Goal: Task Accomplishment & Management: Use online tool/utility

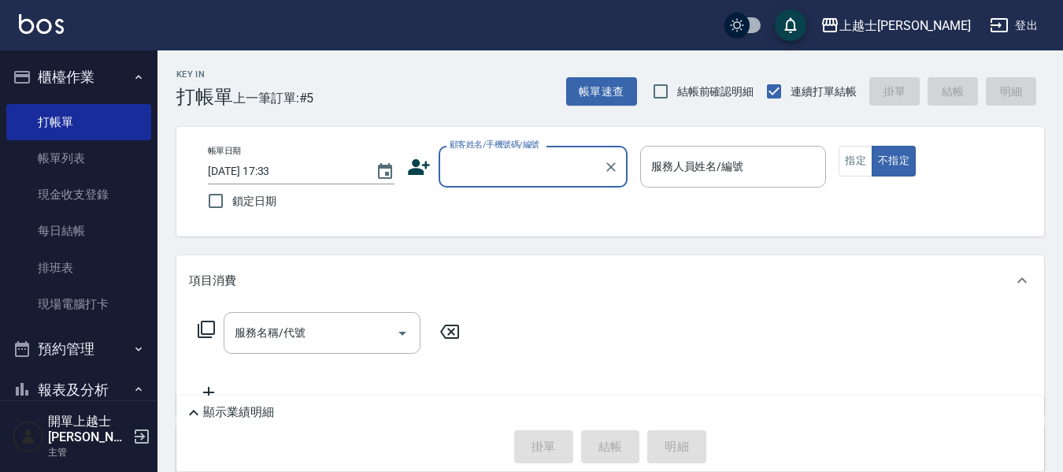
click at [548, 171] on input "顧客姓名/手機號碼/編號" at bounding box center [521, 167] width 151 height 28
click at [518, 162] on input "顧客姓名/手機號碼/編號" at bounding box center [521, 167] width 151 height 28
click at [524, 170] on input "顧客姓名/手機號碼/編號" at bounding box center [521, 167] width 151 height 28
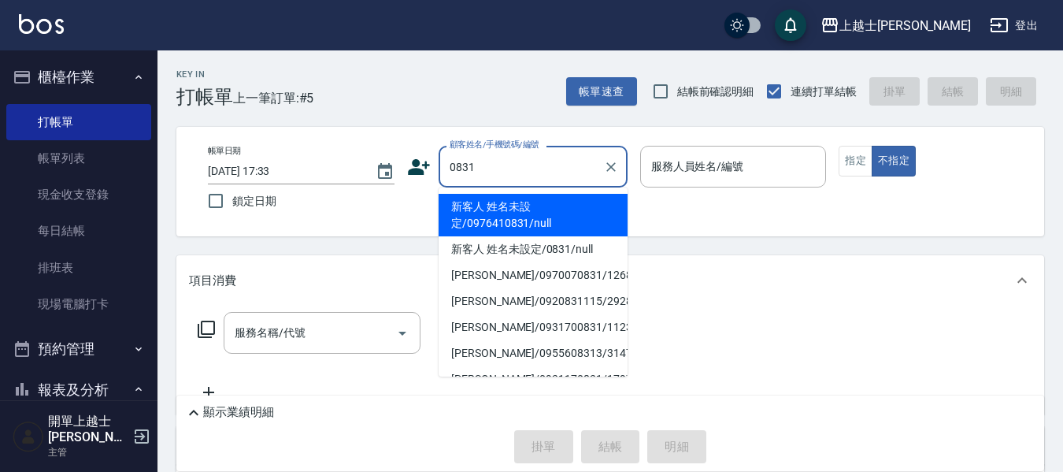
click at [551, 214] on li "新客人 姓名未設定/0976410831/null" at bounding box center [533, 215] width 189 height 43
type input "新客人 姓名未設定/0976410831/null"
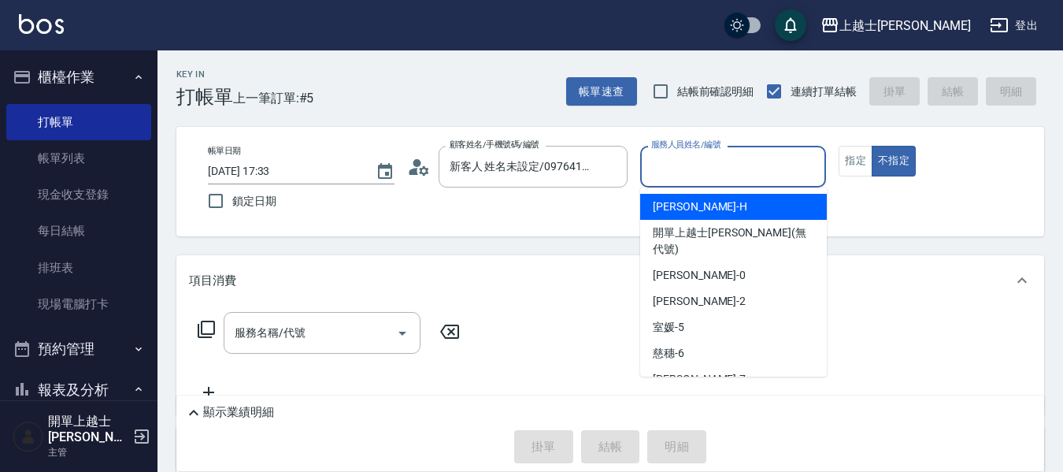
click at [680, 164] on input "服務人員姓名/編號" at bounding box center [733, 167] width 172 height 28
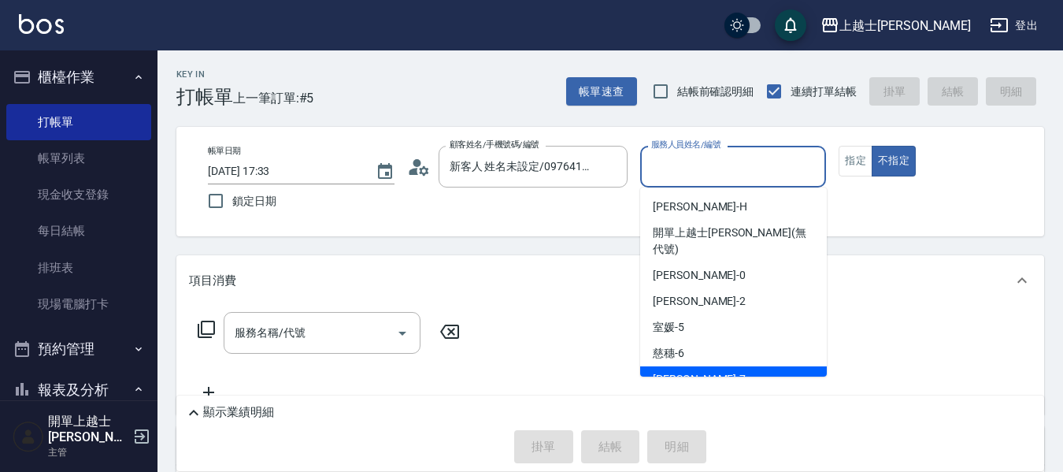
click at [699, 366] on div "蕾蕾 -7" at bounding box center [733, 379] width 187 height 26
type input "蕾蕾-7"
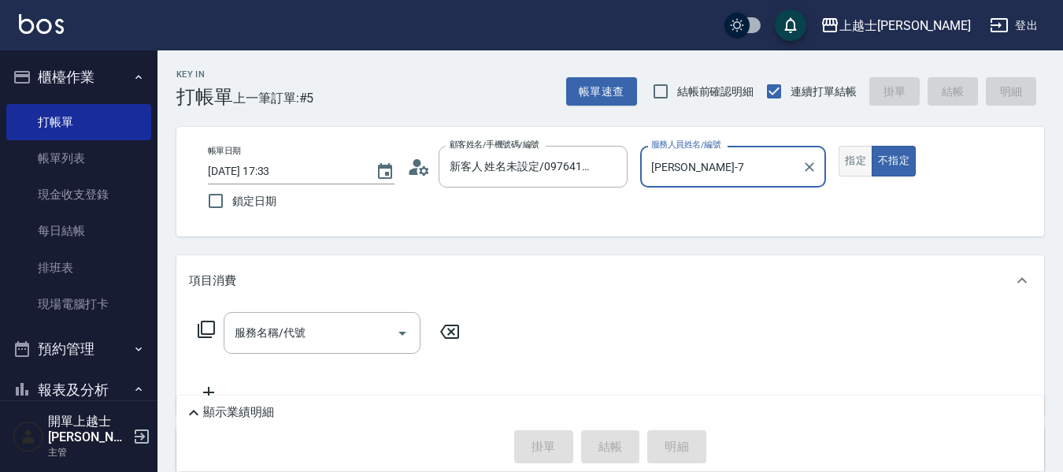
click at [851, 158] on button "指定" at bounding box center [856, 161] width 34 height 31
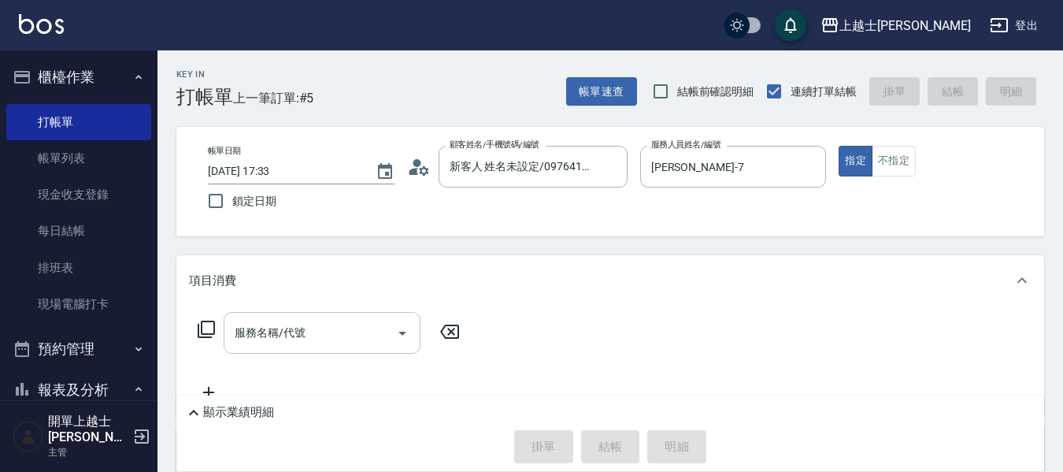
click at [336, 334] on input "服務名稱/代號" at bounding box center [310, 333] width 159 height 28
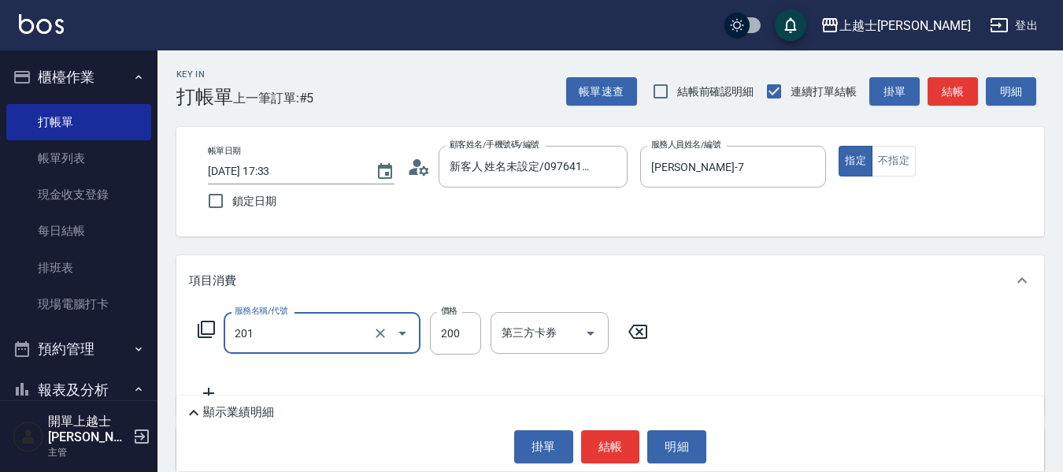
type input "B級單剪(201)"
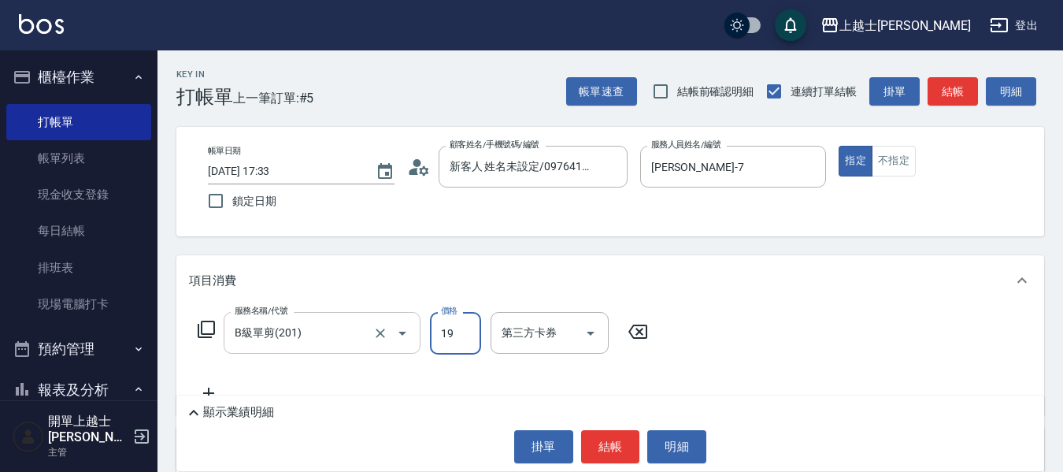
type input "199"
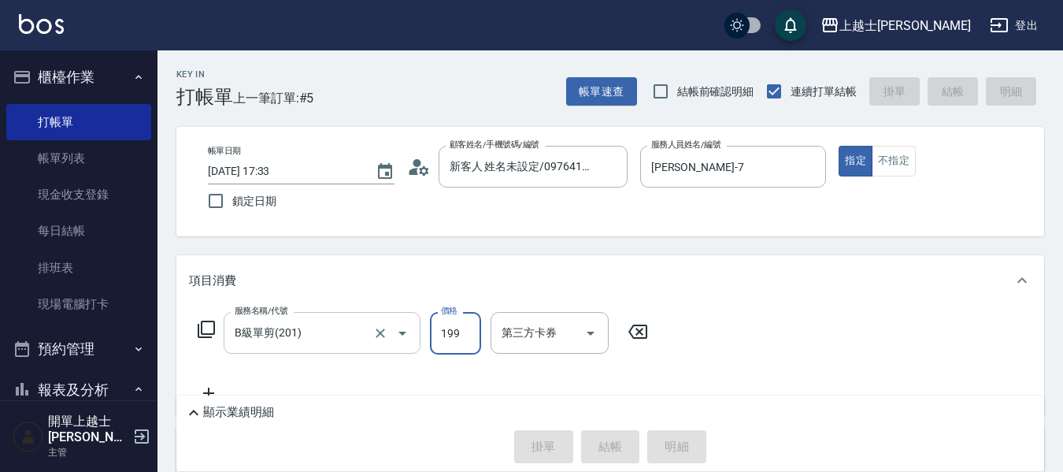
type input "2025/10/12 19:08"
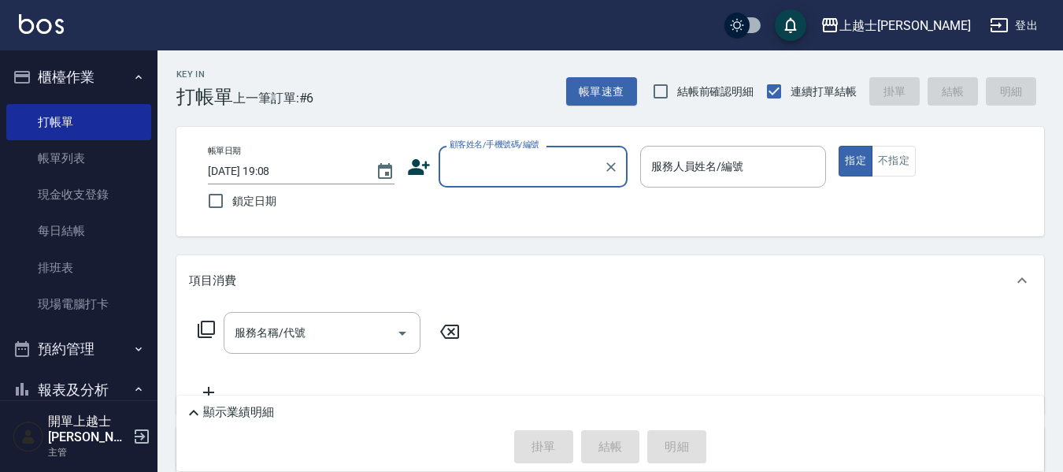
drag, startPoint x: 279, startPoint y: 336, endPoint x: 206, endPoint y: 254, distance: 110.4
click at [283, 339] on div "服務名稱/代號 服務名稱/代號" at bounding box center [322, 333] width 197 height 42
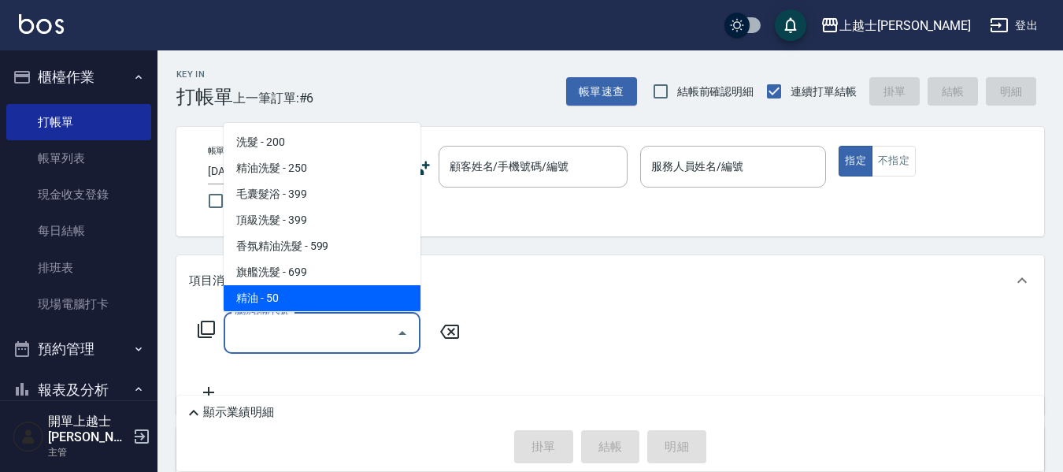
click at [843, 337] on div "服務名稱/代號 服務名稱/代號" at bounding box center [610, 360] width 868 height 109
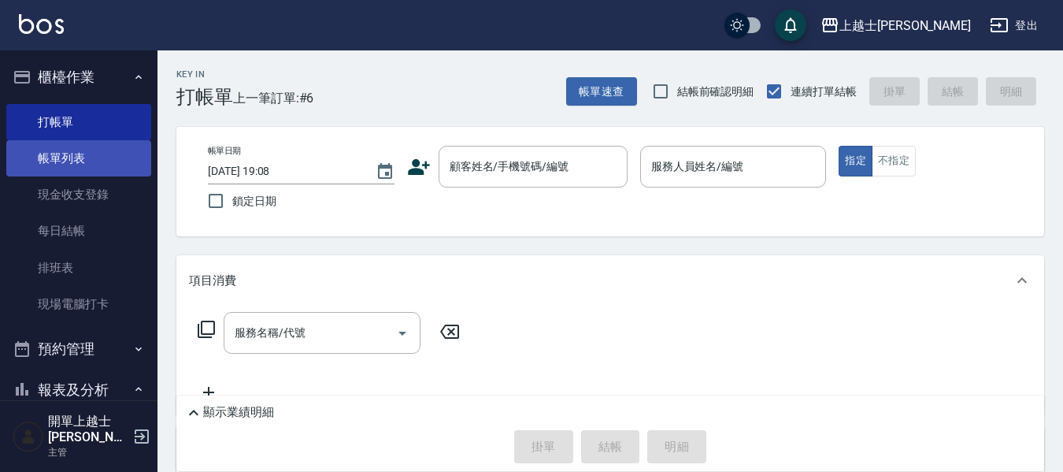
click at [105, 159] on link "帳單列表" at bounding box center [78, 158] width 145 height 36
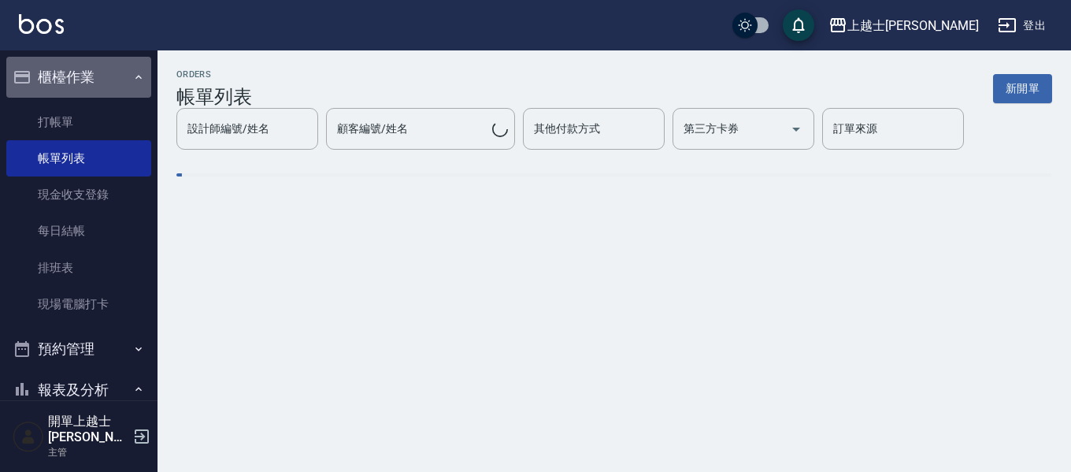
click at [109, 87] on button "櫃檯作業" at bounding box center [78, 77] width 145 height 41
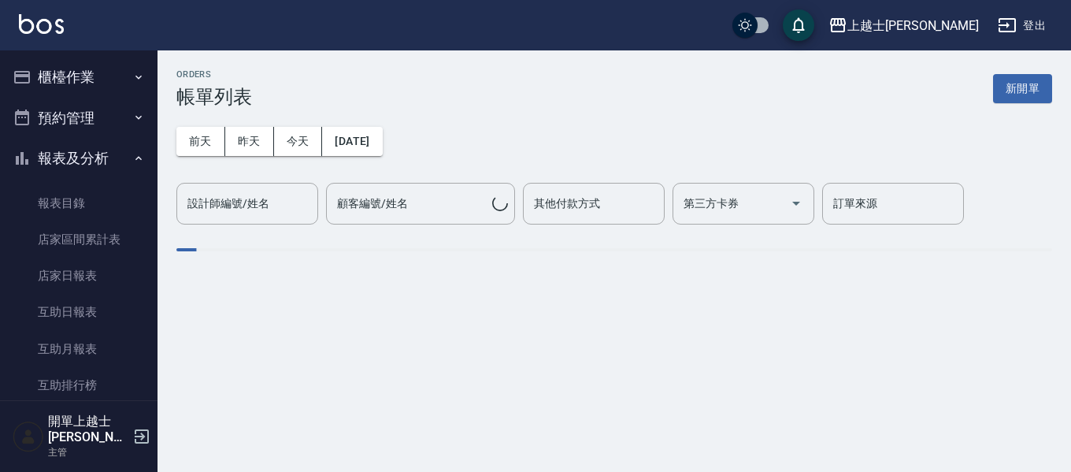
click at [124, 62] on button "櫃檯作業" at bounding box center [78, 77] width 145 height 41
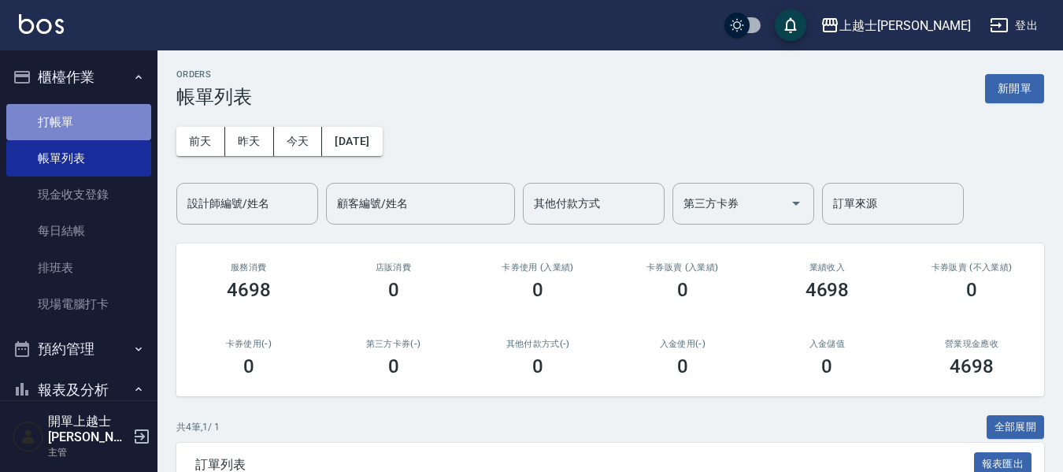
click at [106, 122] on link "打帳單" at bounding box center [78, 122] width 145 height 36
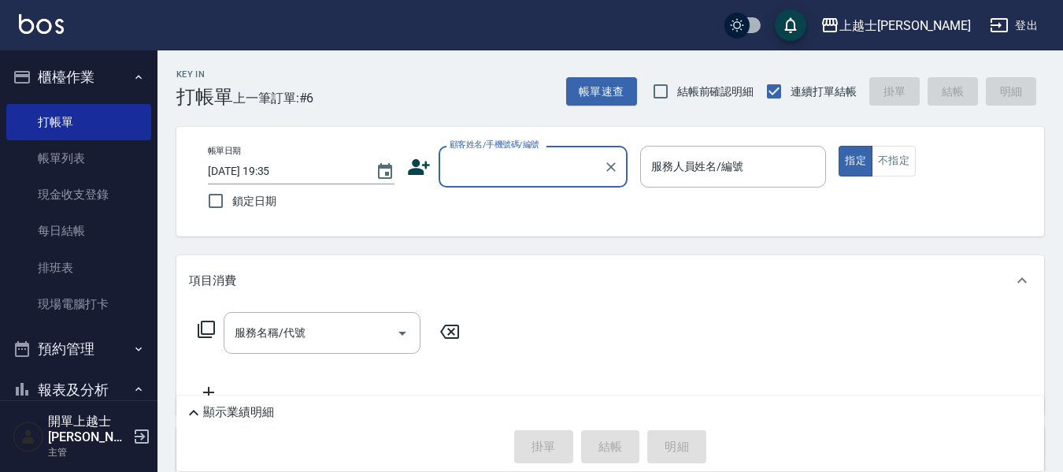
click at [600, 169] on div at bounding box center [610, 167] width 20 height 42
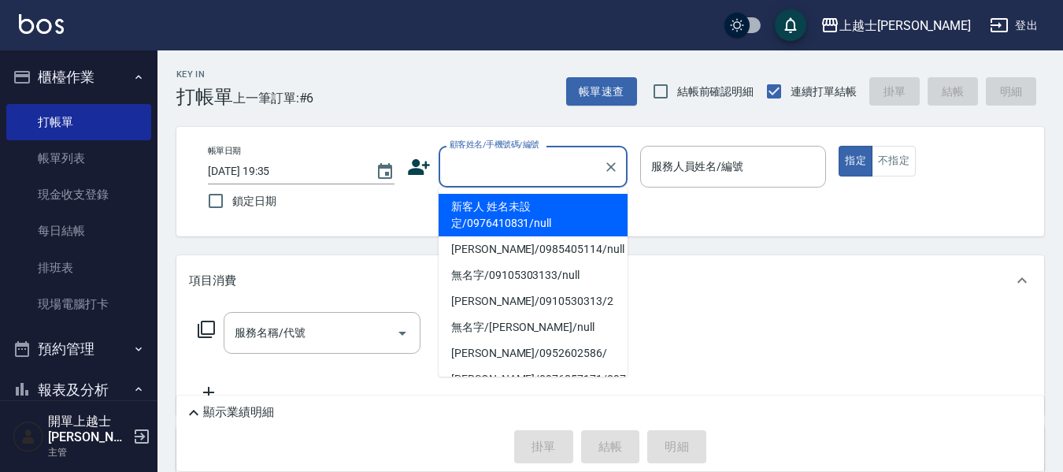
click at [522, 161] on input "顧客姓名/手機號碼/編號" at bounding box center [521, 167] width 151 height 28
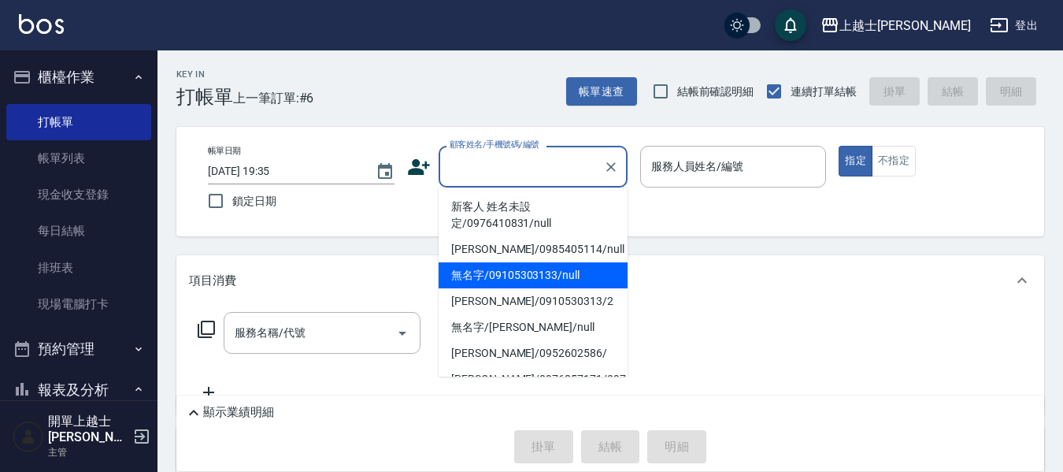
click at [536, 280] on li "無名字/09105303133/null" at bounding box center [533, 275] width 189 height 26
type input "無名字/09105303133/null"
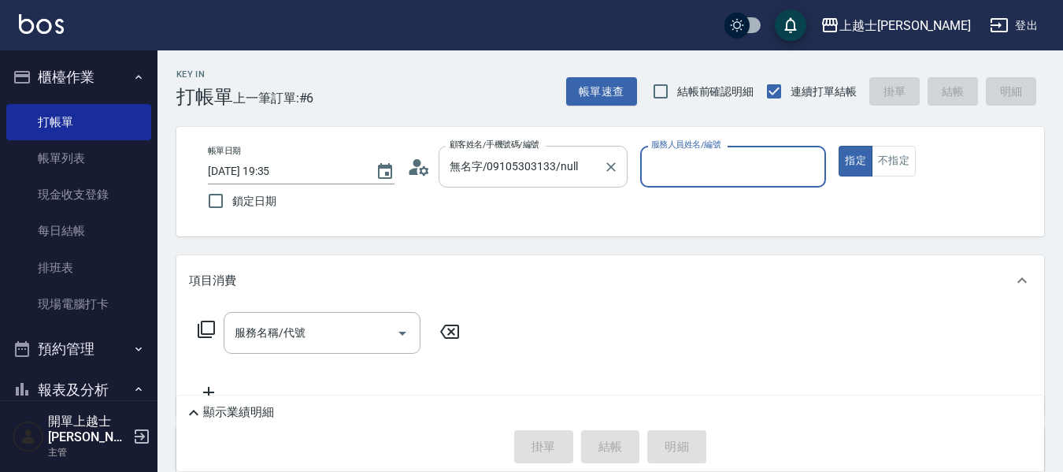
click at [582, 171] on input "無名字/09105303133/null" at bounding box center [521, 167] width 151 height 28
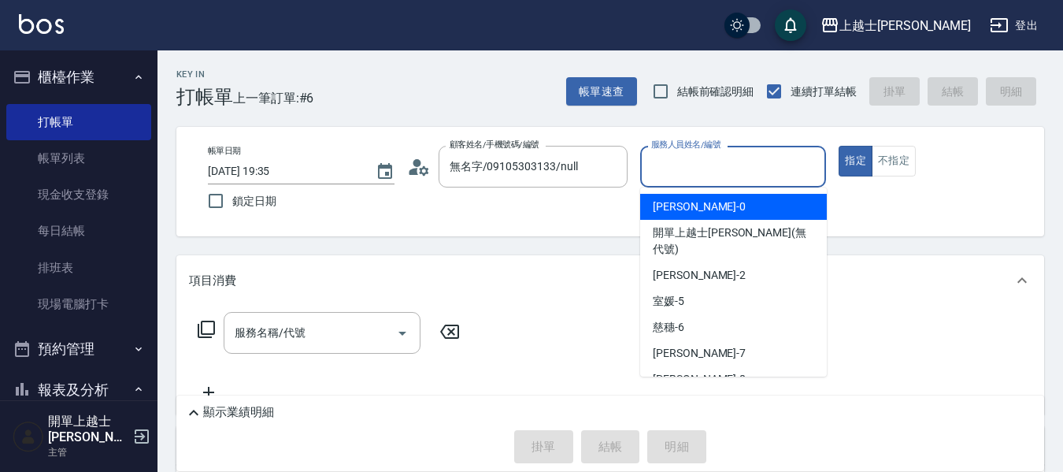
click at [693, 163] on input "服務人員姓名/編號" at bounding box center [733, 167] width 172 height 28
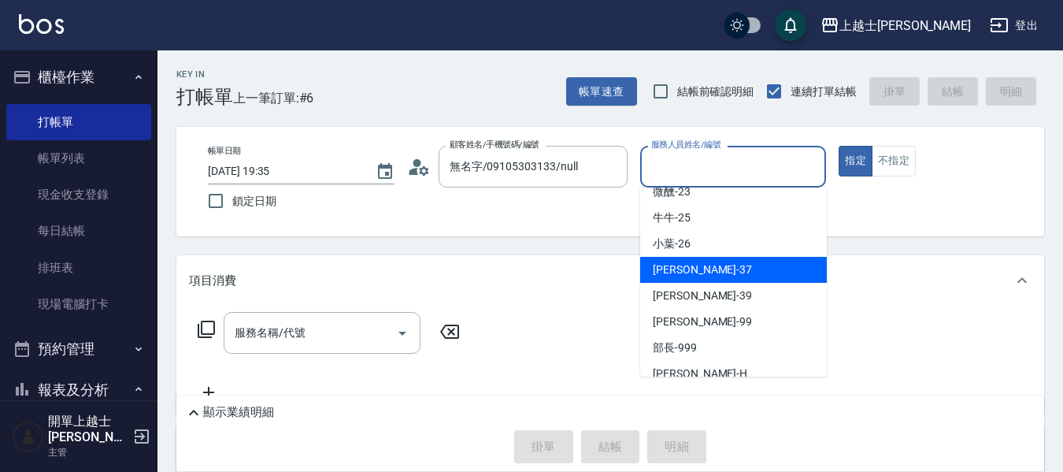
click at [727, 259] on div "千芊芊 -37" at bounding box center [733, 270] width 187 height 26
type input "千芊芊-37"
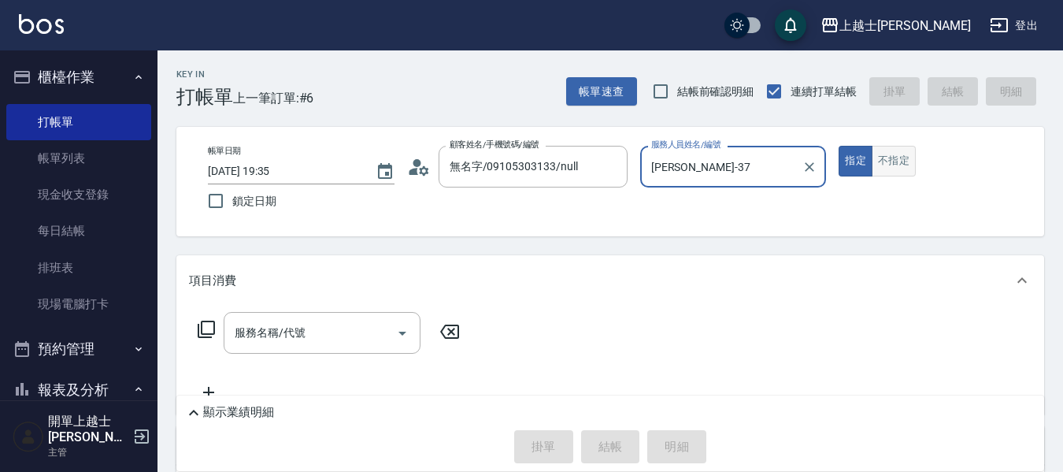
click at [881, 154] on button "不指定" at bounding box center [894, 161] width 44 height 31
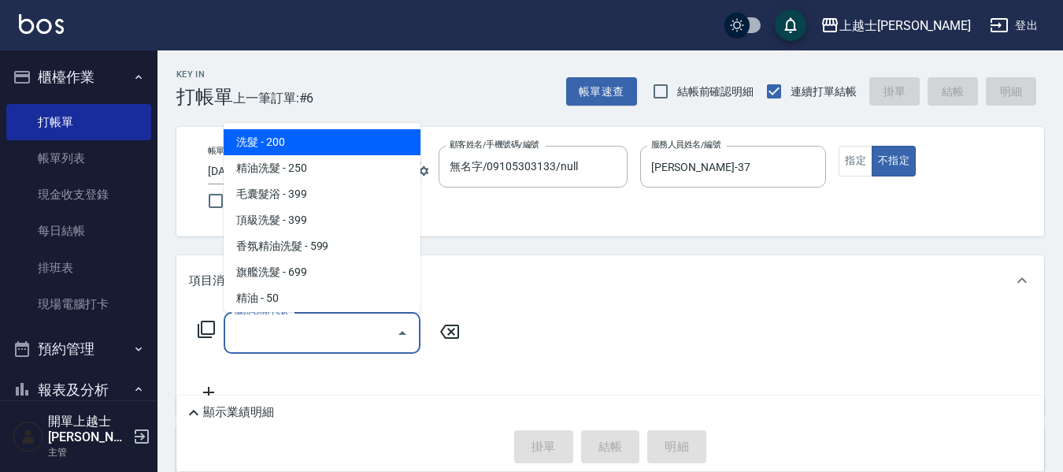
click at [282, 332] on div "服務名稱/代號 服務名稱/代號" at bounding box center [322, 333] width 197 height 42
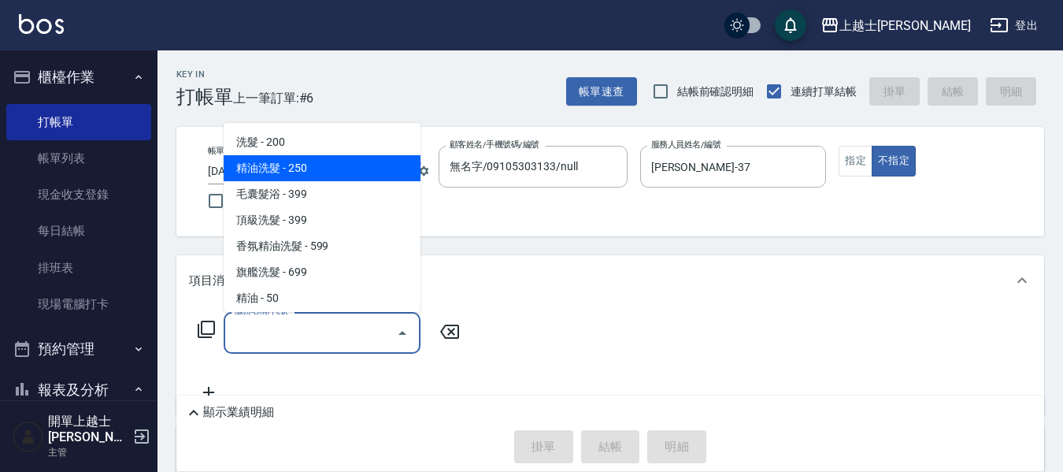
click at [323, 161] on span "精油洗髮 - 250" at bounding box center [322, 168] width 197 height 26
type input "精油洗髮(102)"
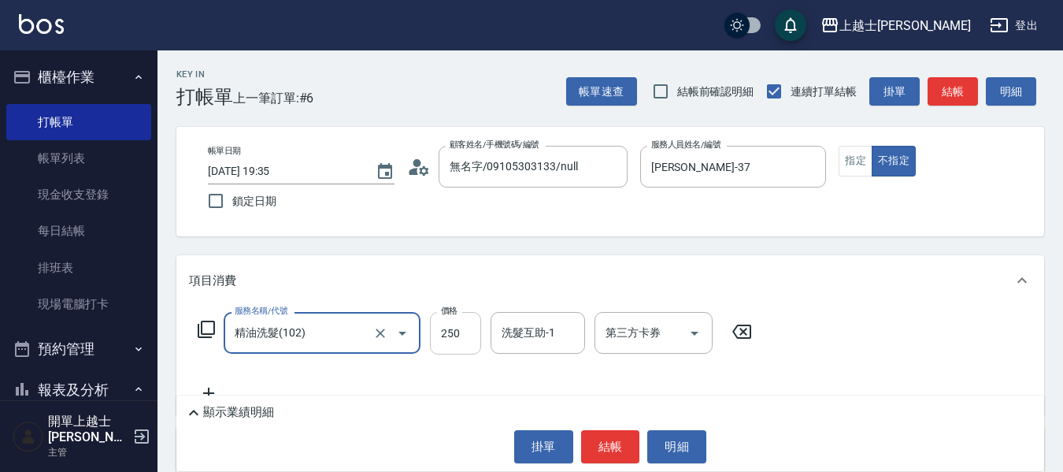
click at [471, 333] on input "250" at bounding box center [455, 333] width 51 height 43
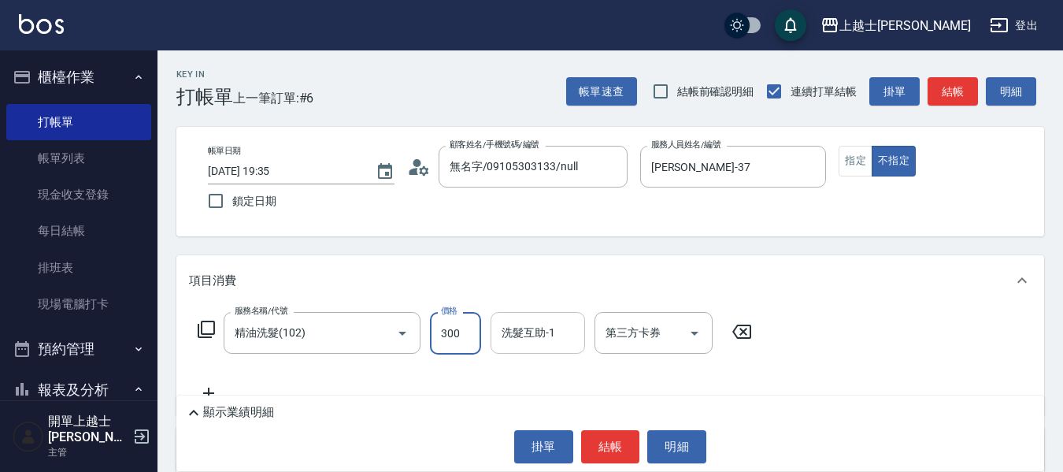
type input "300"
click at [561, 346] on input "洗髮互助-1" at bounding box center [538, 333] width 80 height 28
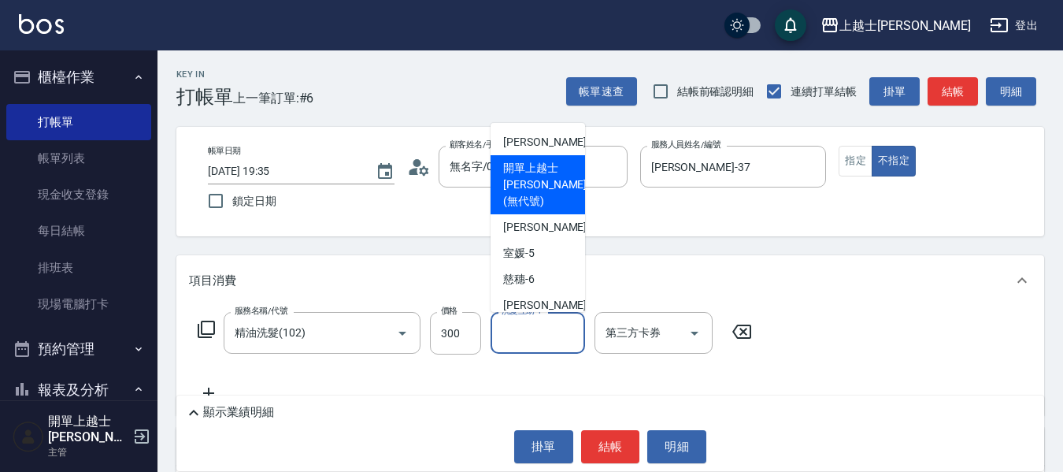
click at [518, 169] on span "開單上越士林 (無代號)" at bounding box center [544, 185] width 83 height 50
type input "開單上越士林(無代號)"
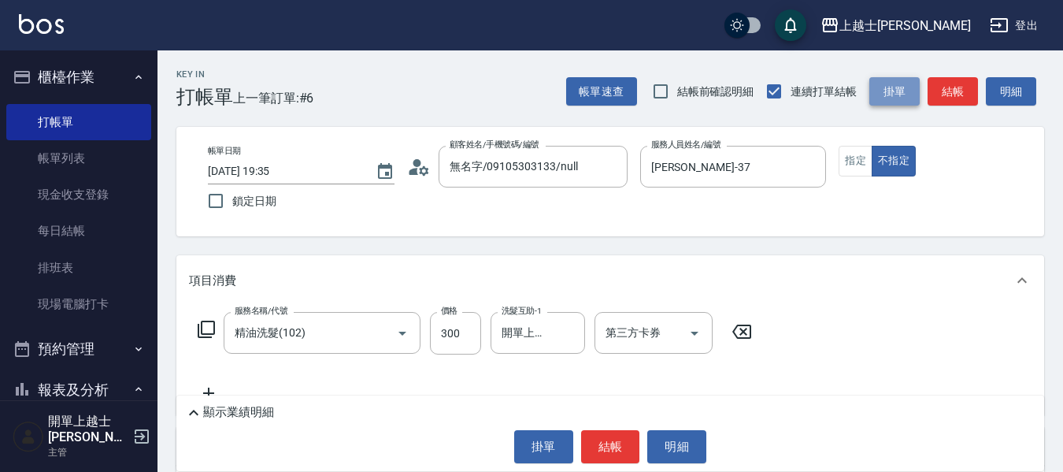
click at [905, 85] on button "掛單" at bounding box center [894, 91] width 50 height 29
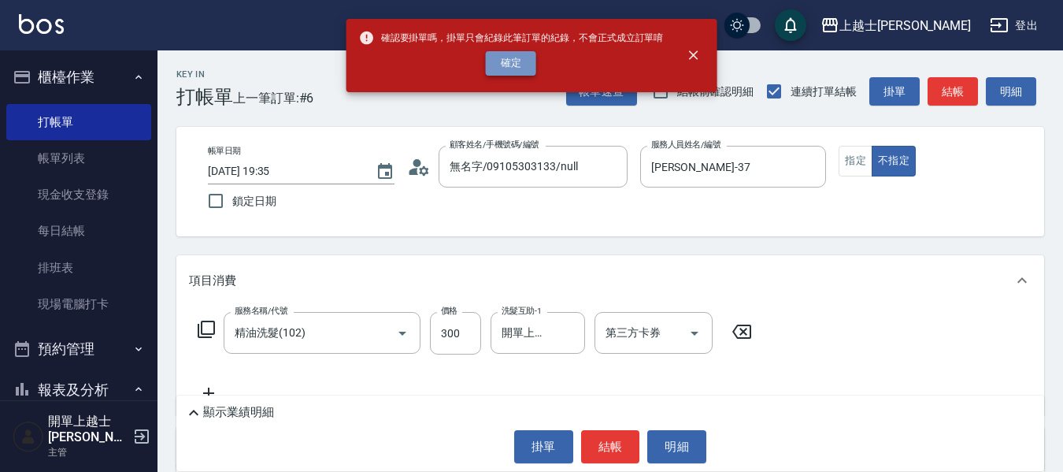
click at [521, 68] on button "確定" at bounding box center [511, 63] width 50 height 24
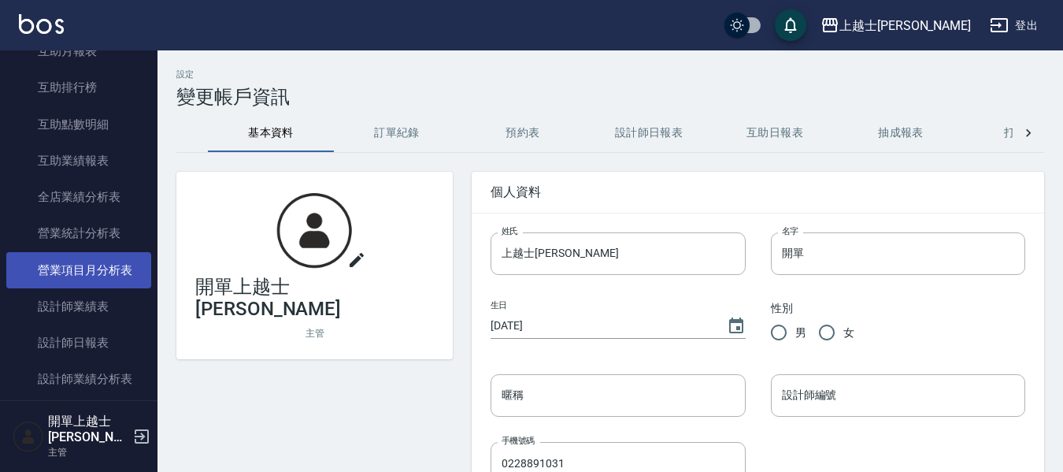
scroll to position [551, 0]
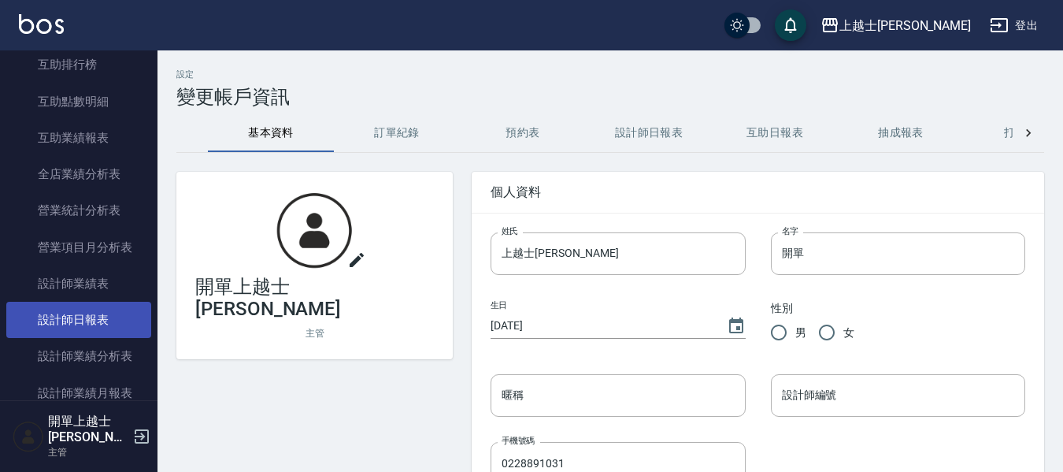
click at [117, 309] on link "設計師日報表" at bounding box center [78, 320] width 145 height 36
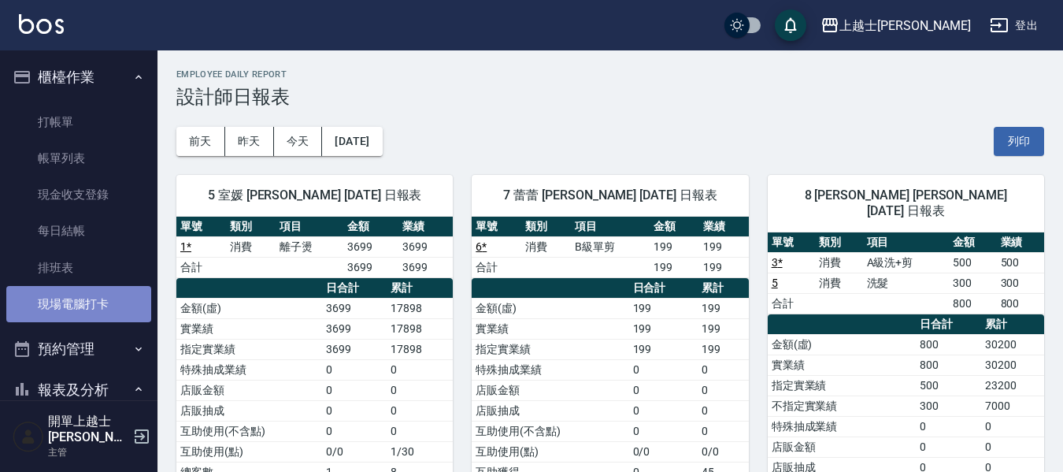
click at [78, 310] on link "現場電腦打卡" at bounding box center [78, 304] width 145 height 36
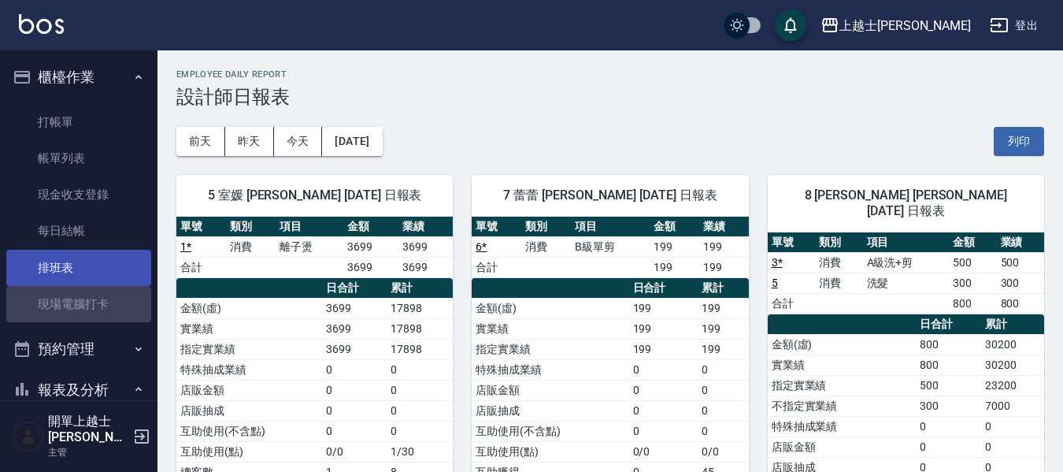
click at [85, 266] on link "排班表" at bounding box center [78, 268] width 145 height 36
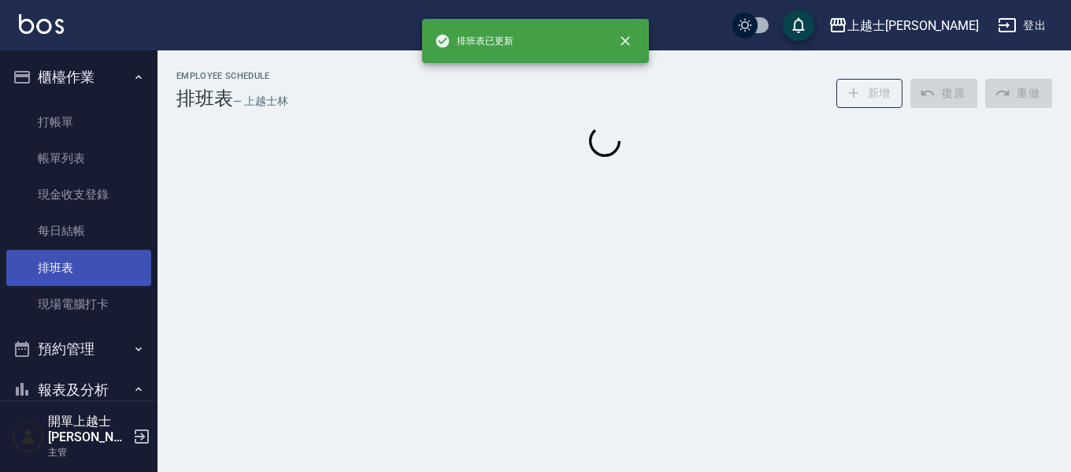
click at [65, 265] on link "排班表" at bounding box center [78, 268] width 145 height 36
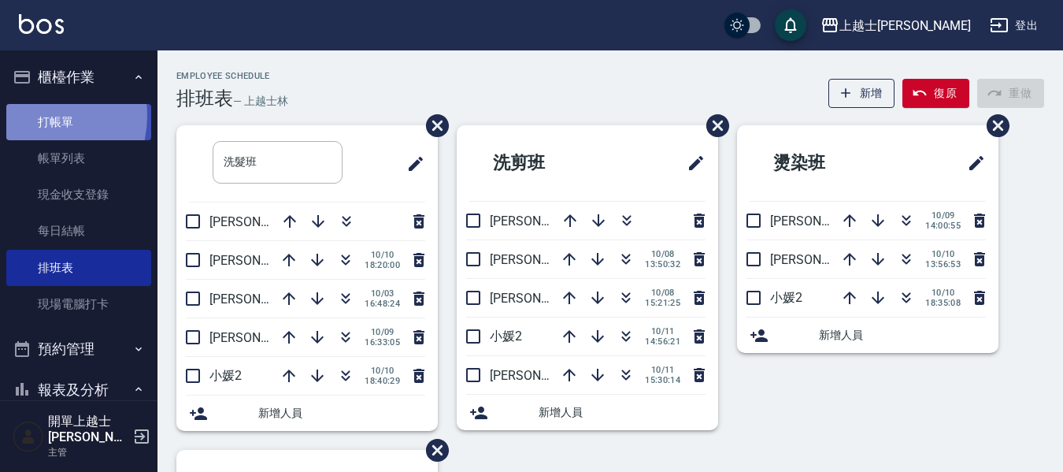
click at [32, 115] on link "打帳單" at bounding box center [78, 122] width 145 height 36
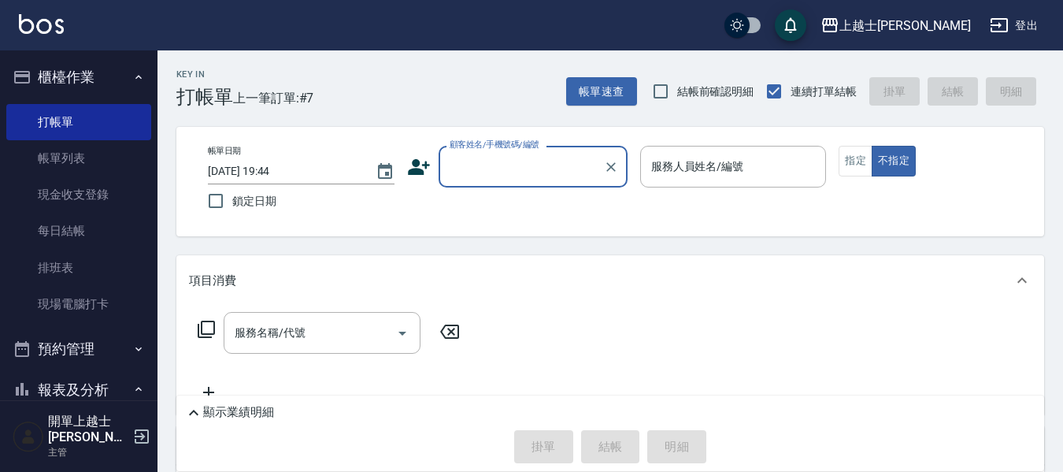
click at [18, 90] on button "櫃檯作業" at bounding box center [78, 77] width 145 height 41
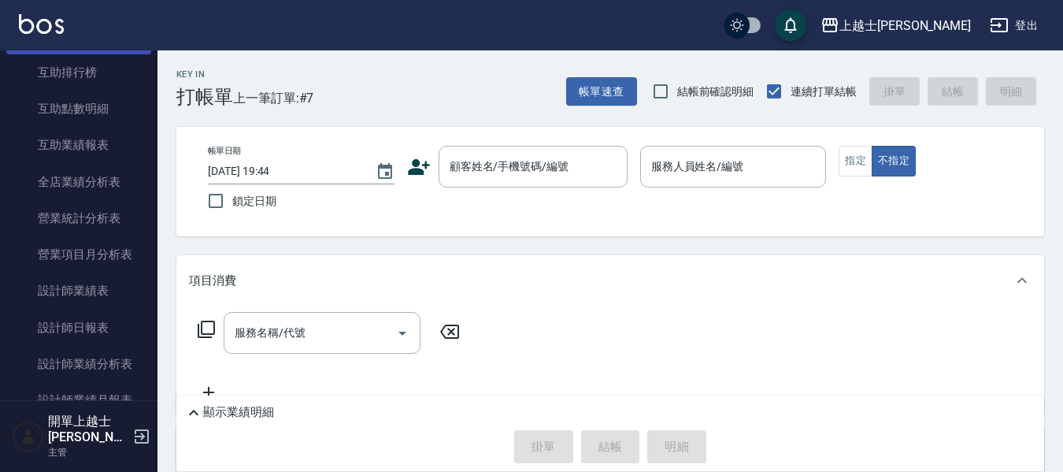
scroll to position [315, 0]
drag, startPoint x: 121, startPoint y: 320, endPoint x: 734, endPoint y: 241, distance: 617.7
click at [121, 320] on link "設計師日報表" at bounding box center [78, 325] width 145 height 36
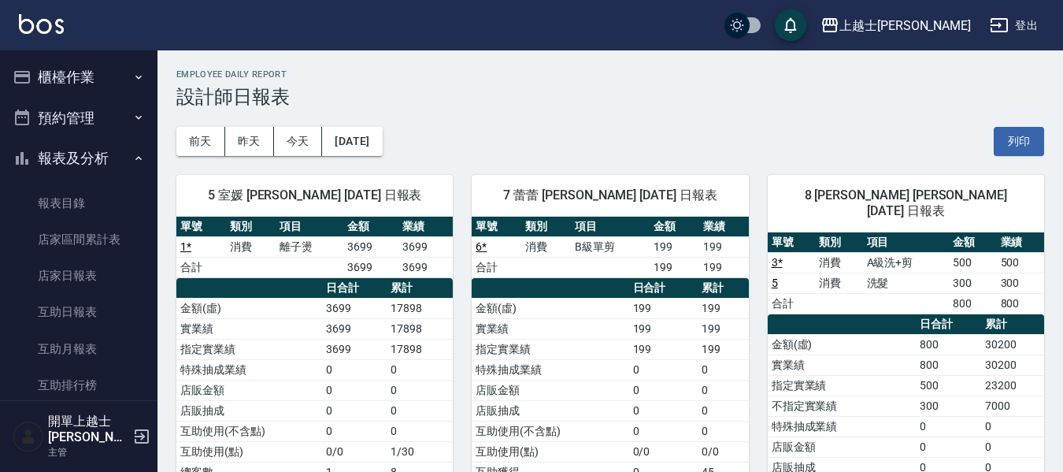
click at [88, 81] on button "櫃檯作業" at bounding box center [78, 77] width 145 height 41
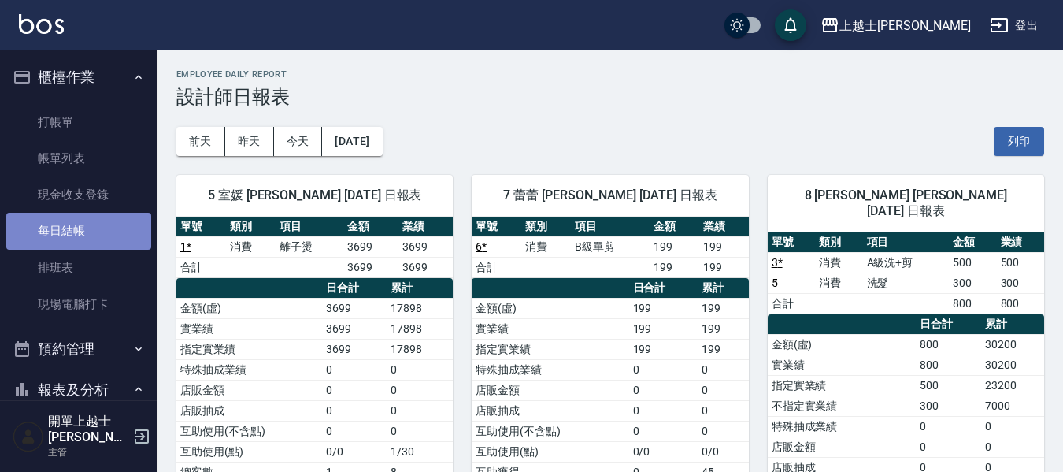
click at [111, 230] on link "每日結帳" at bounding box center [78, 231] width 145 height 36
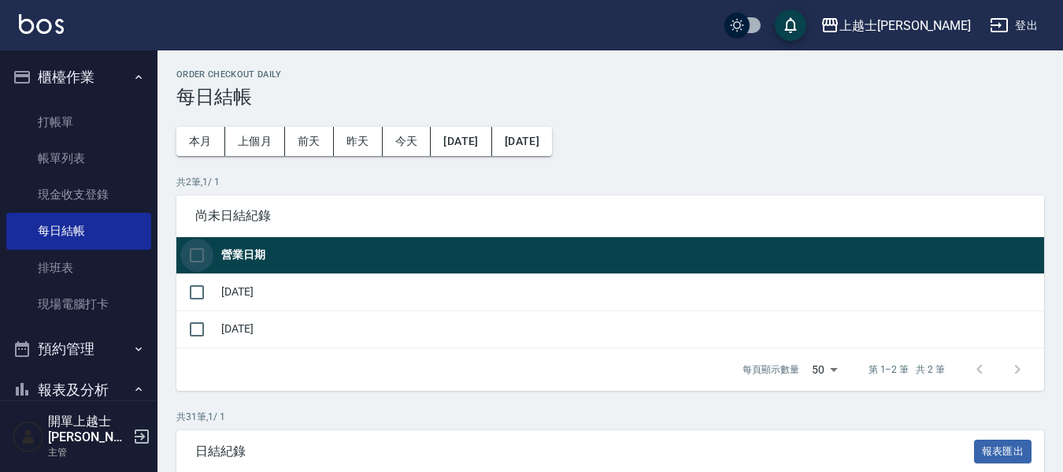
click at [194, 257] on input "checkbox" at bounding box center [196, 255] width 33 height 33
checkbox input "true"
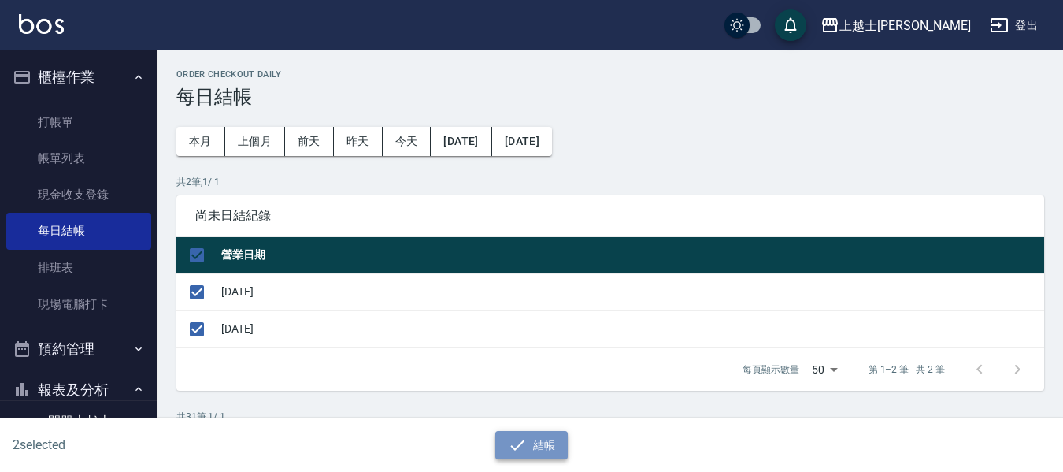
click at [525, 440] on icon "button" at bounding box center [517, 444] width 19 height 19
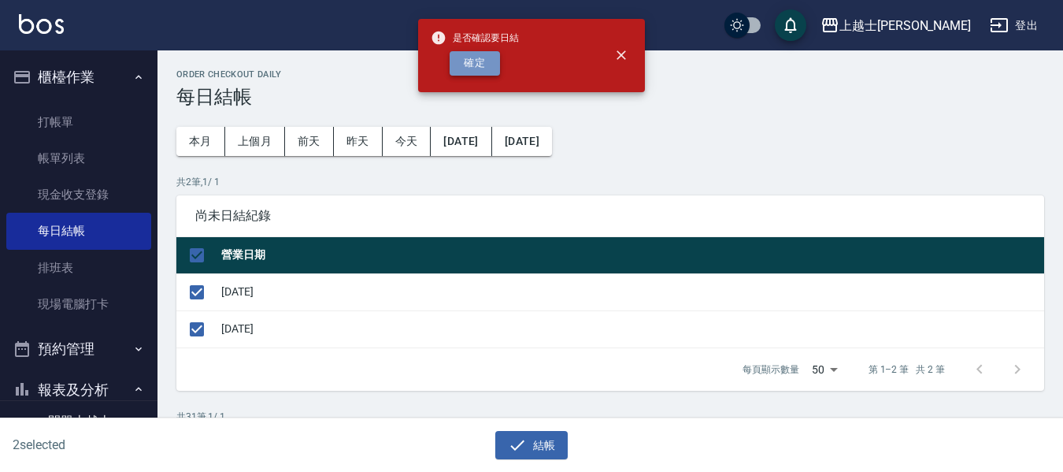
click at [476, 60] on button "確定" at bounding box center [475, 63] width 50 height 24
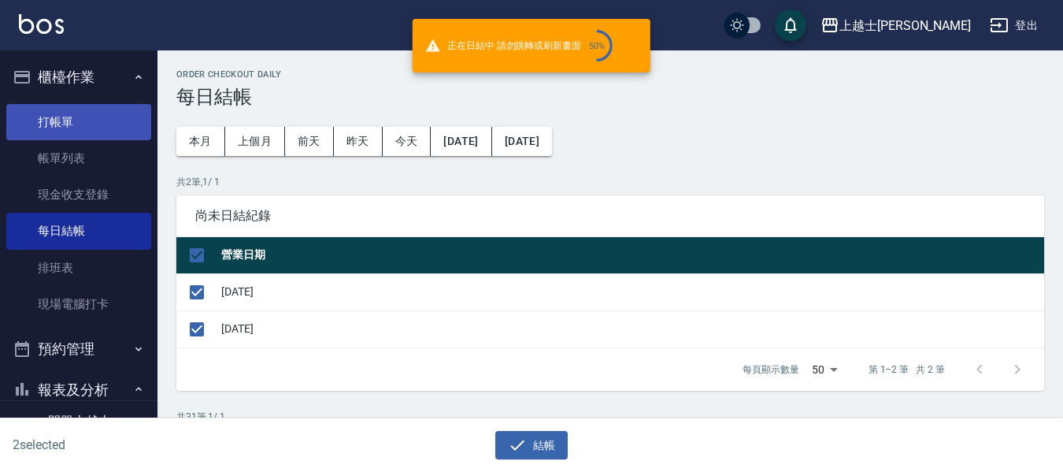
checkbox input "false"
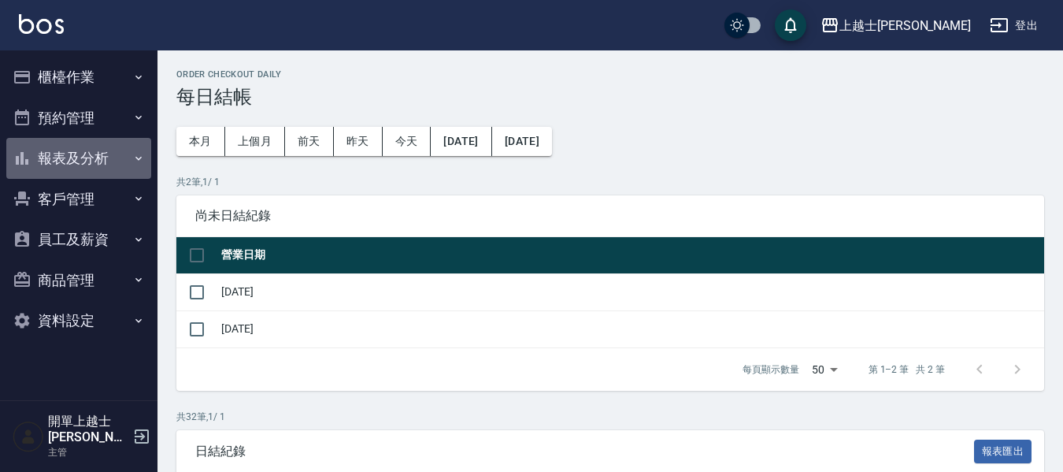
click at [72, 149] on button "報表及分析" at bounding box center [78, 158] width 145 height 41
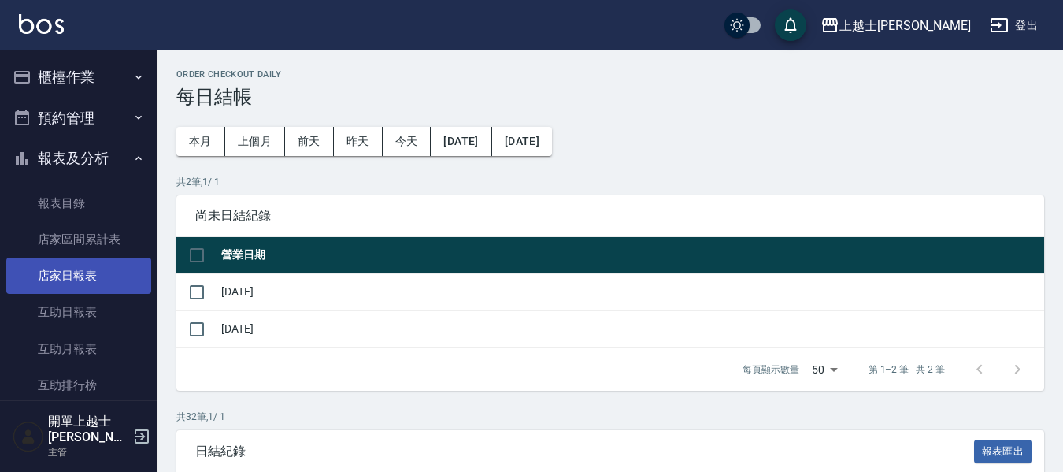
click at [98, 280] on link "店家日報表" at bounding box center [78, 275] width 145 height 36
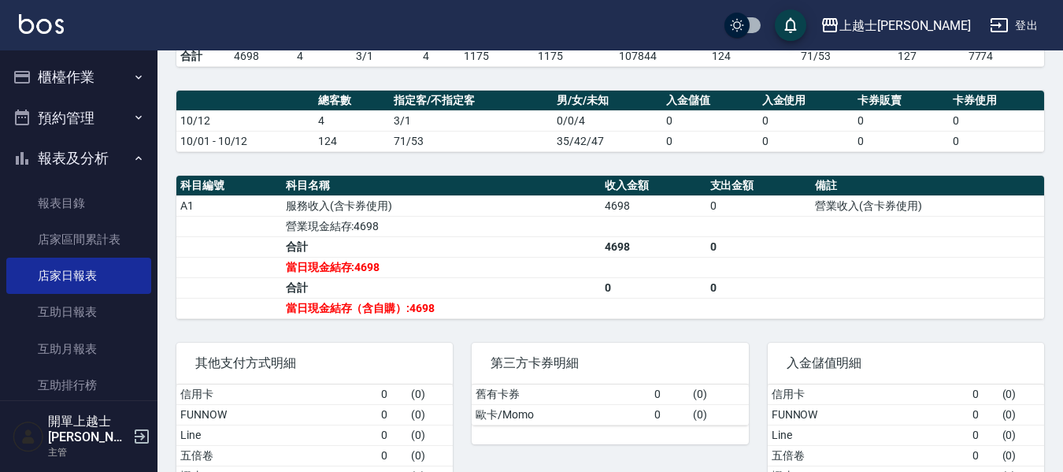
scroll to position [394, 0]
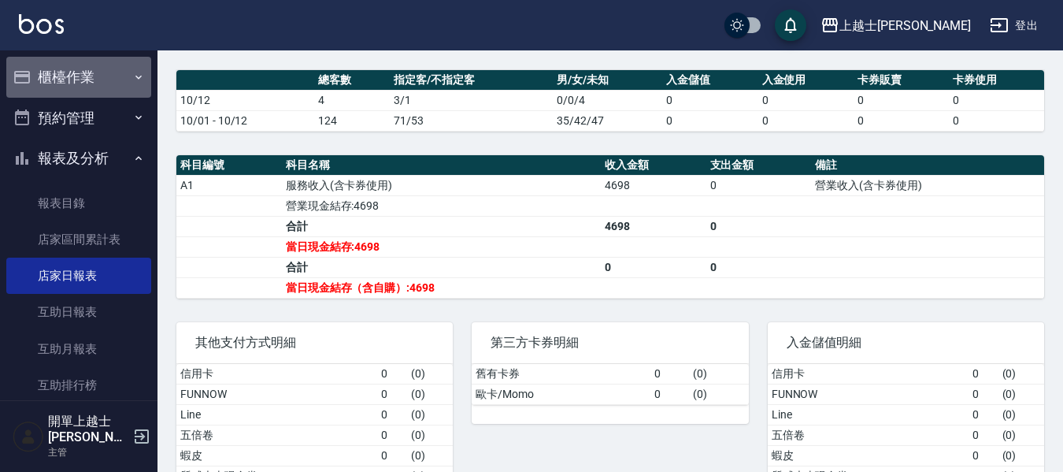
click at [79, 81] on button "櫃檯作業" at bounding box center [78, 77] width 145 height 41
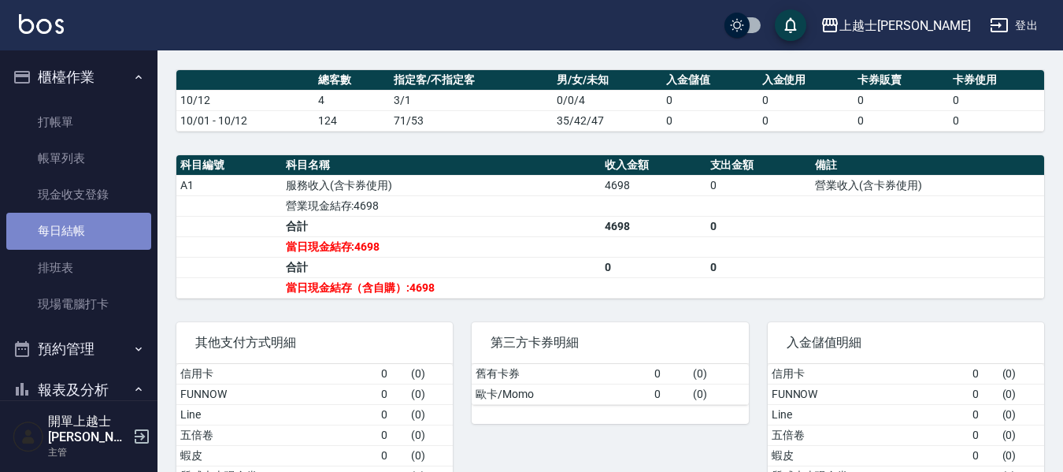
click at [96, 228] on link "每日結帳" at bounding box center [78, 231] width 145 height 36
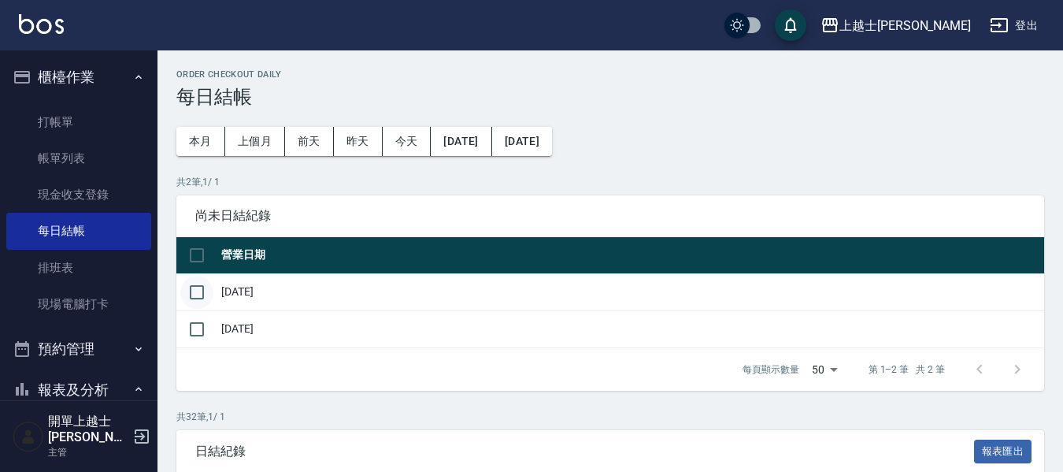
click at [198, 287] on input "checkbox" at bounding box center [196, 292] width 33 height 33
checkbox input "true"
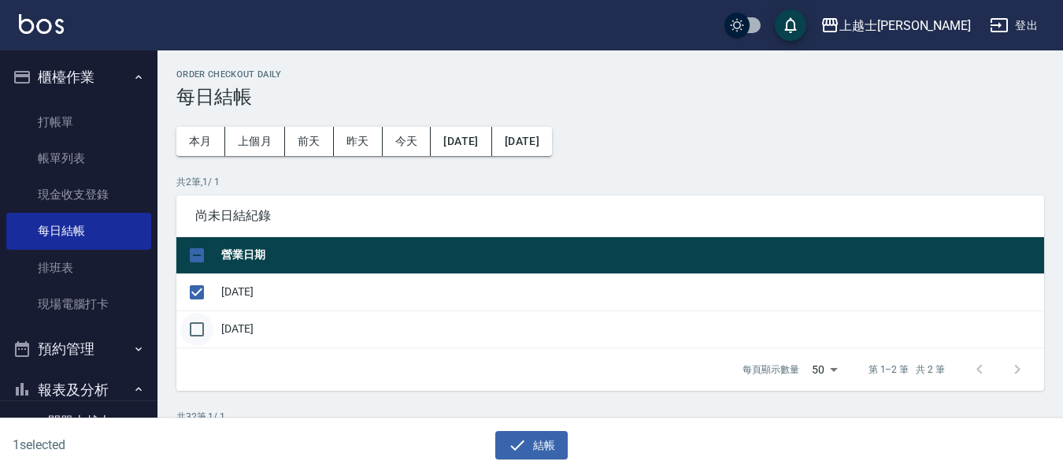
click at [193, 331] on input "checkbox" at bounding box center [196, 329] width 33 height 33
checkbox input "true"
click at [536, 450] on button "結帳" at bounding box center [531, 445] width 73 height 29
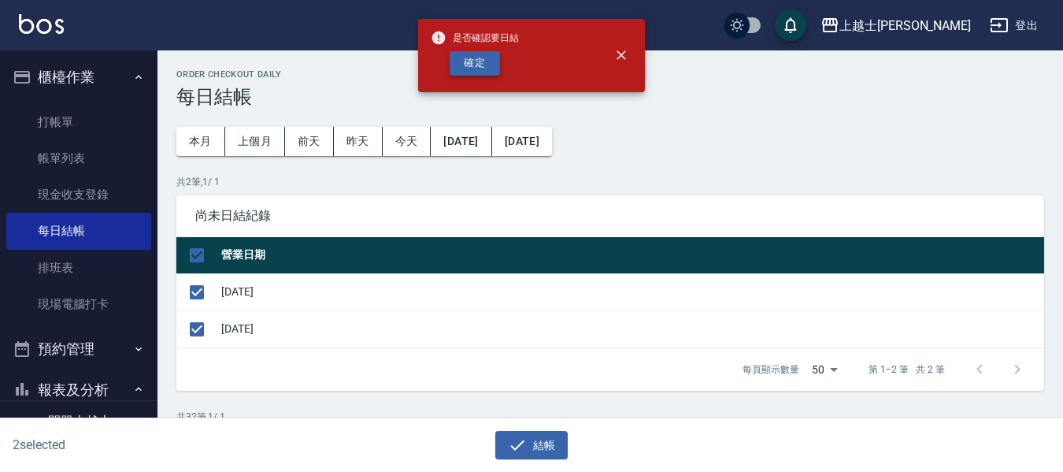
click at [459, 61] on button "確定" at bounding box center [475, 63] width 50 height 24
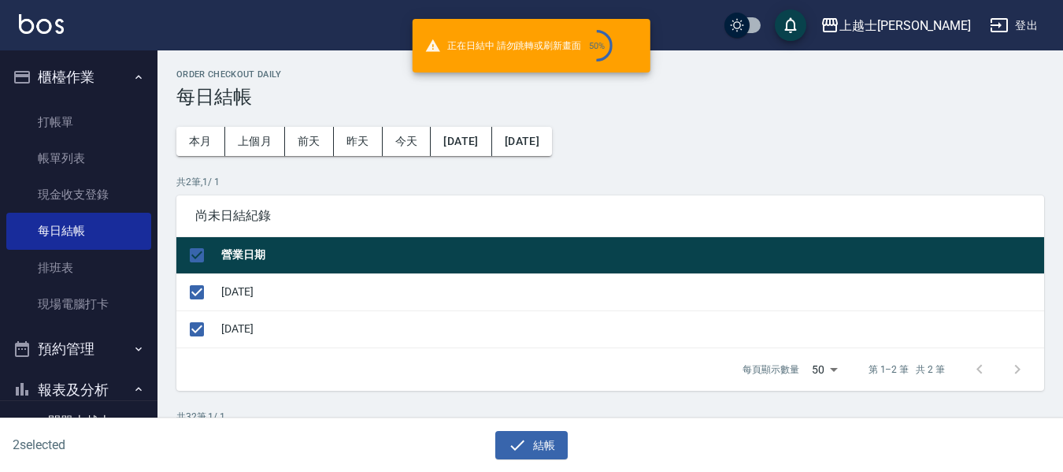
checkbox input "false"
